Goal: Information Seeking & Learning: Find specific fact

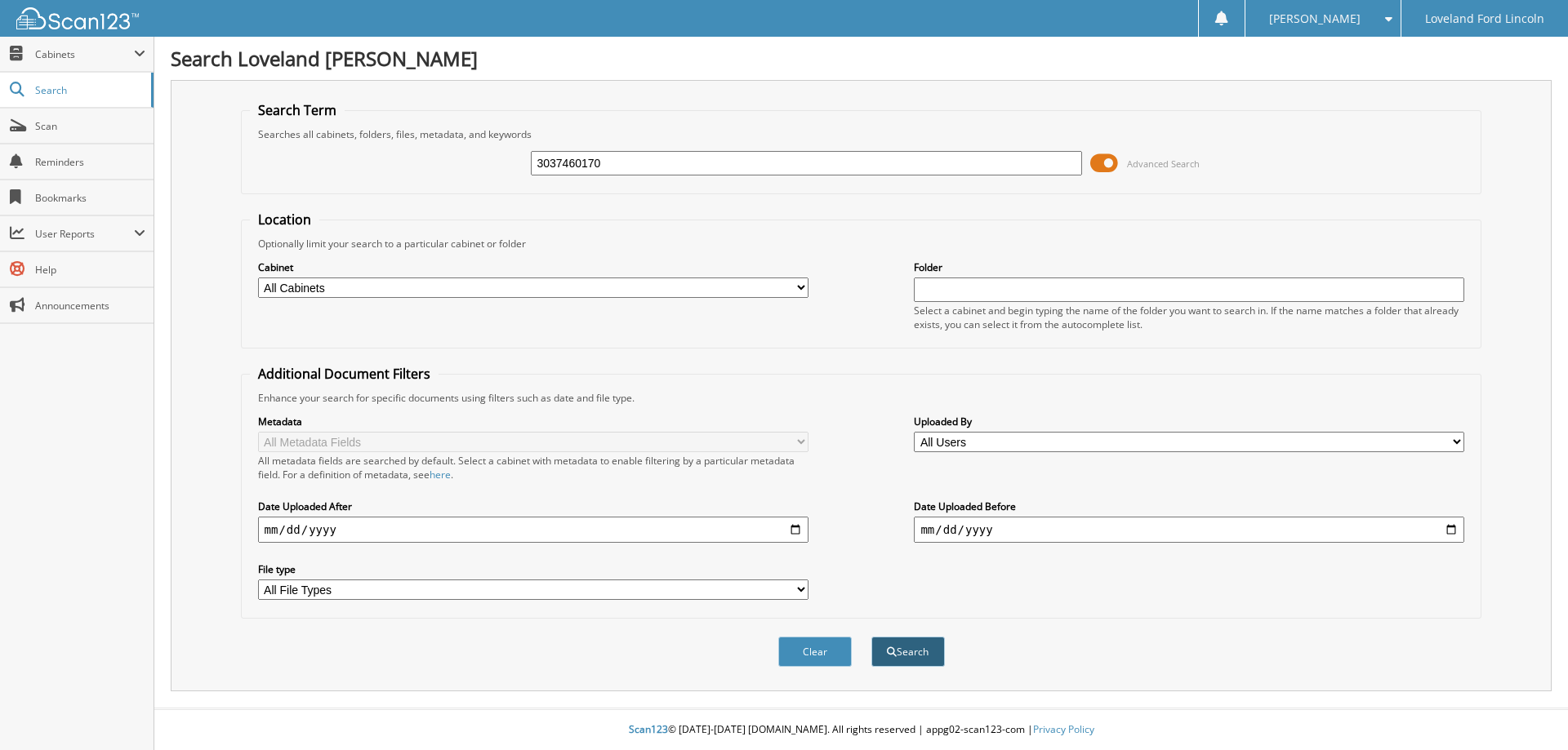
type input "3037460170"
click at [901, 653] on button "Search" at bounding box center [908, 651] width 73 height 30
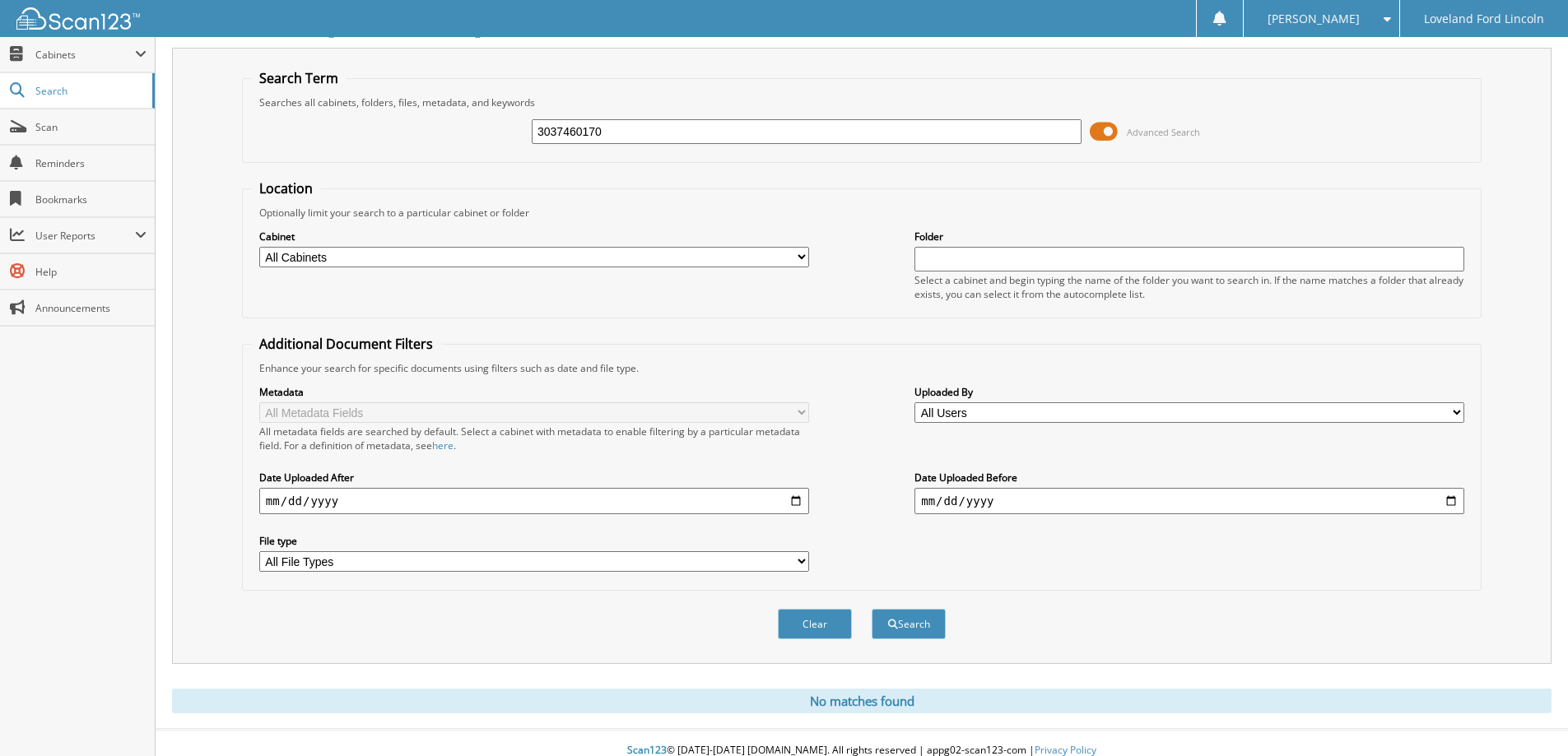
scroll to position [49, 0]
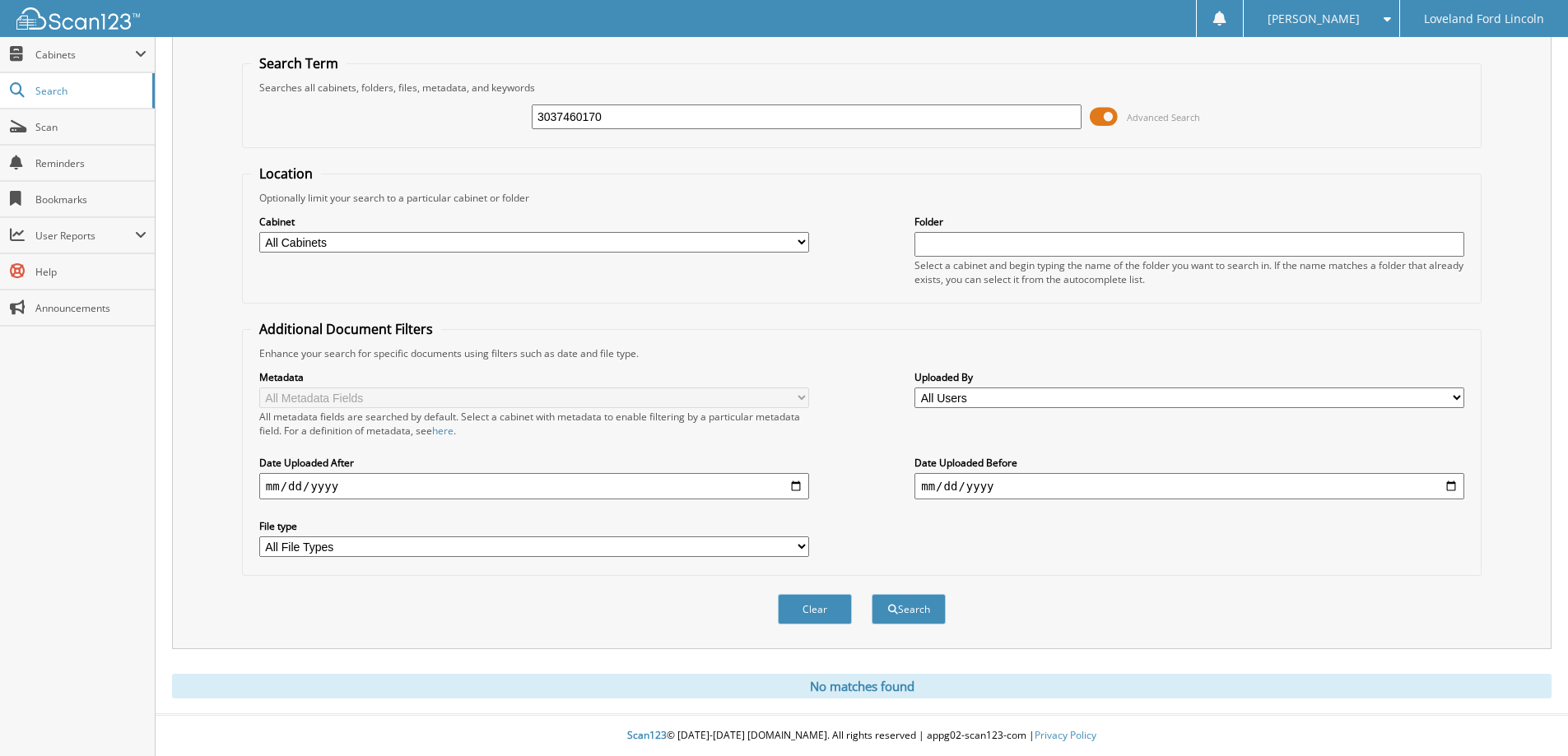
drag, startPoint x: 682, startPoint y: 114, endPoint x: 333, endPoint y: 119, distance: 349.0
click at [339, 118] on div "3037460170 Advanced Search" at bounding box center [861, 116] width 1221 height 44
drag, startPoint x: 689, startPoint y: 134, endPoint x: 690, endPoint y: 109, distance: 25.0
click at [690, 109] on div "3037460170 Advanced Search" at bounding box center [861, 116] width 1221 height 44
click at [690, 109] on input "3037460170" at bounding box center [807, 117] width 550 height 24
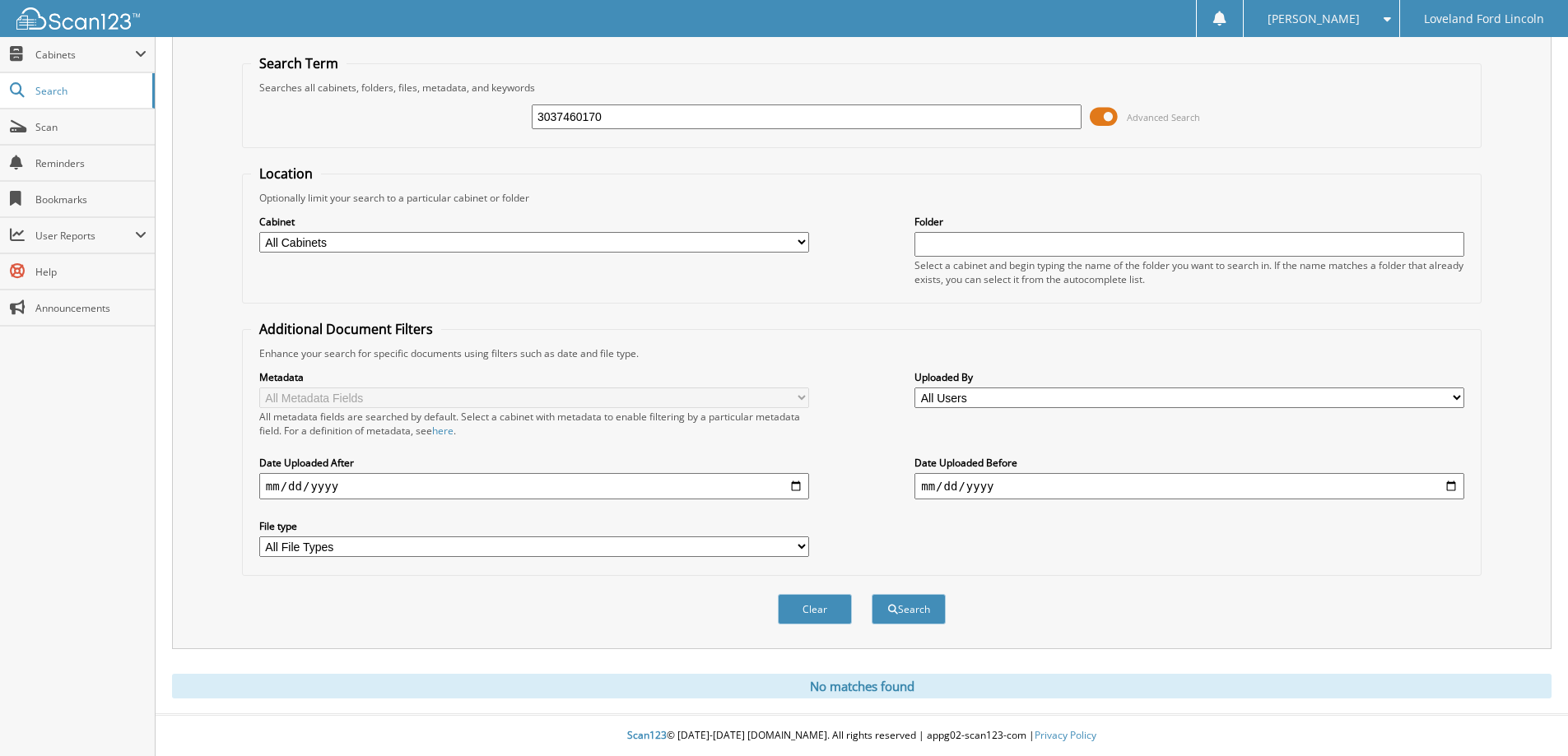
click at [690, 109] on input "3037460170" at bounding box center [807, 117] width 550 height 24
paste input "8005003"
type input "8005003"
click at [872, 594] on button "Search" at bounding box center [908, 609] width 74 height 30
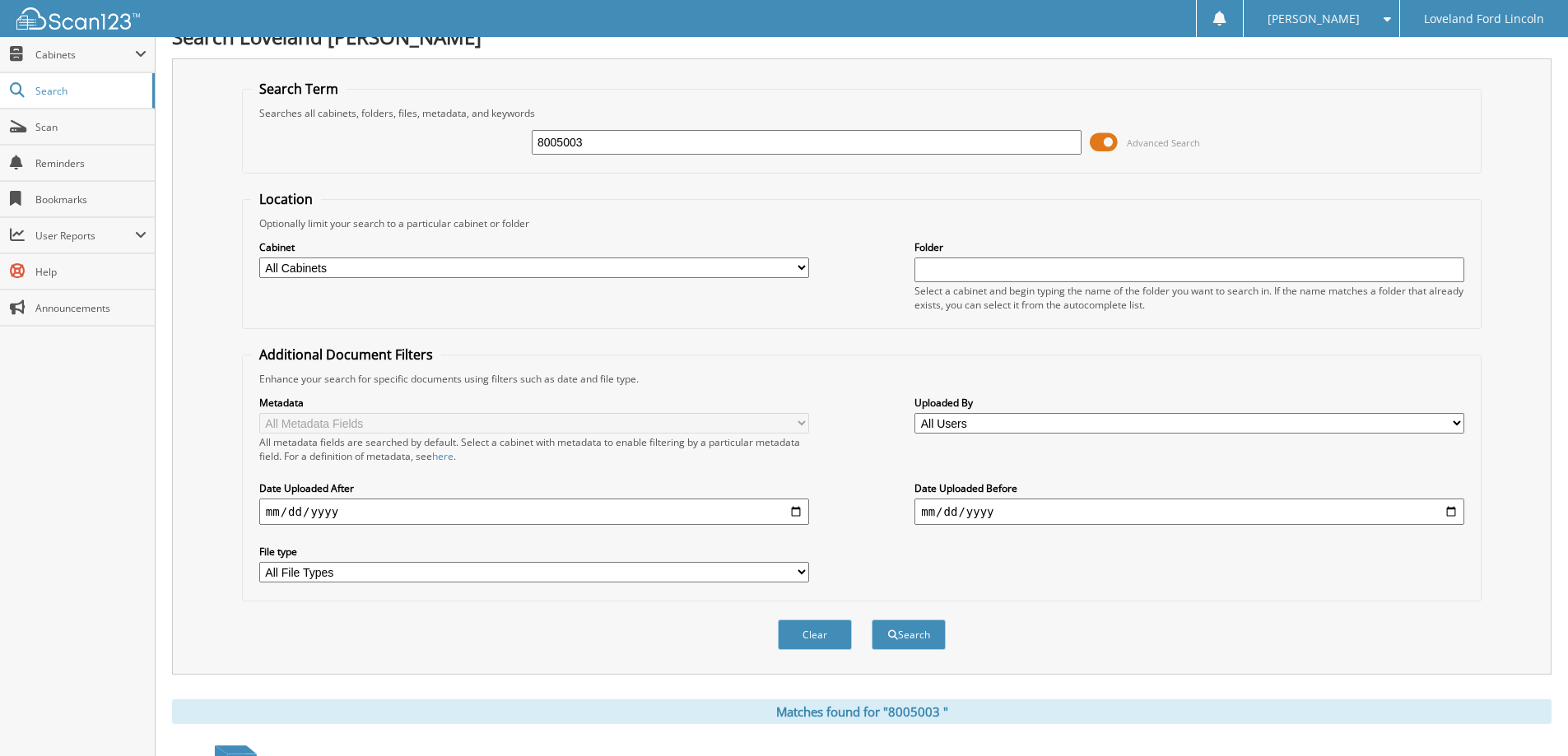
scroll to position [471, 0]
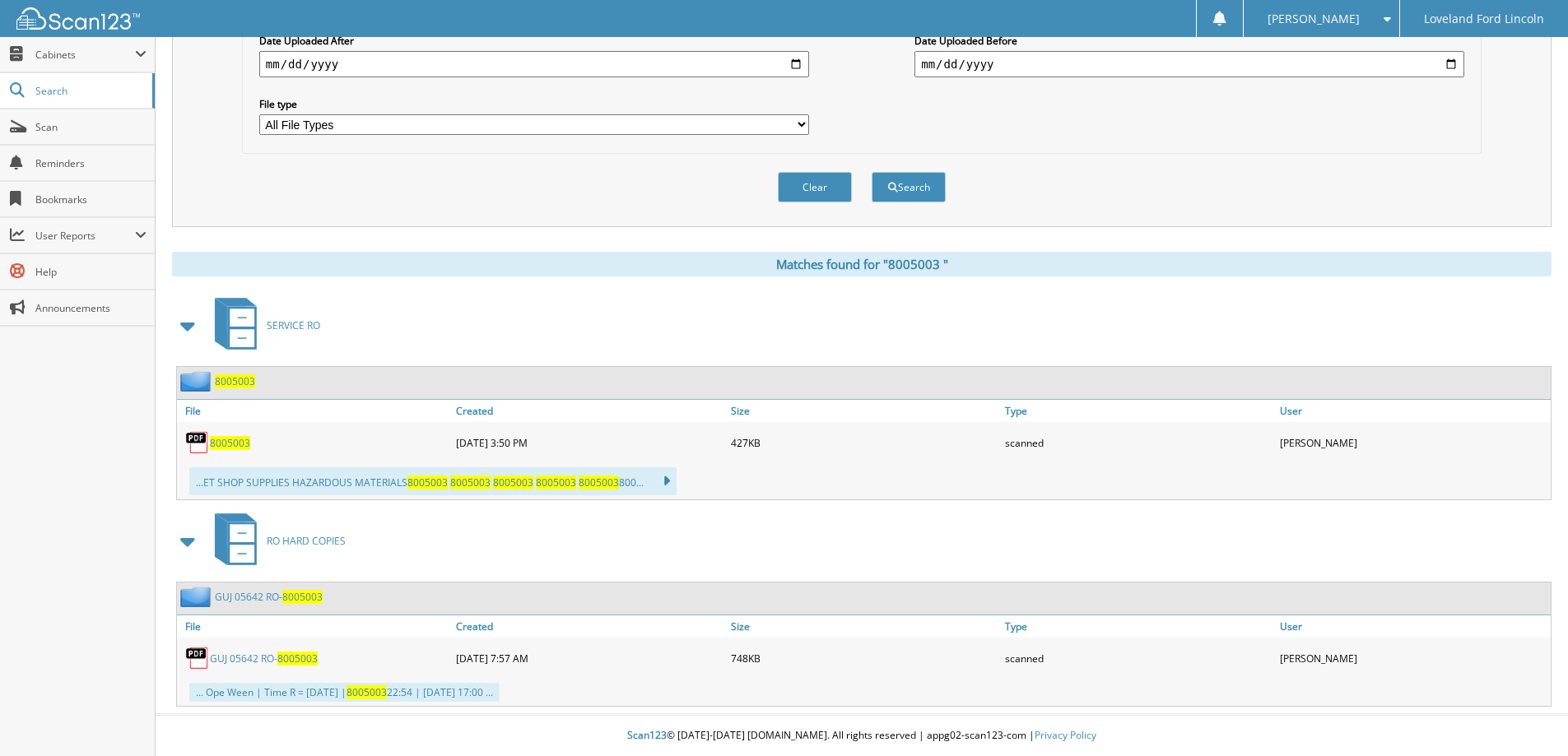
click at [302, 659] on span "8 0 0 5 0 0 3" at bounding box center [297, 659] width 40 height 14
